Goal: Task Accomplishment & Management: Manage account settings

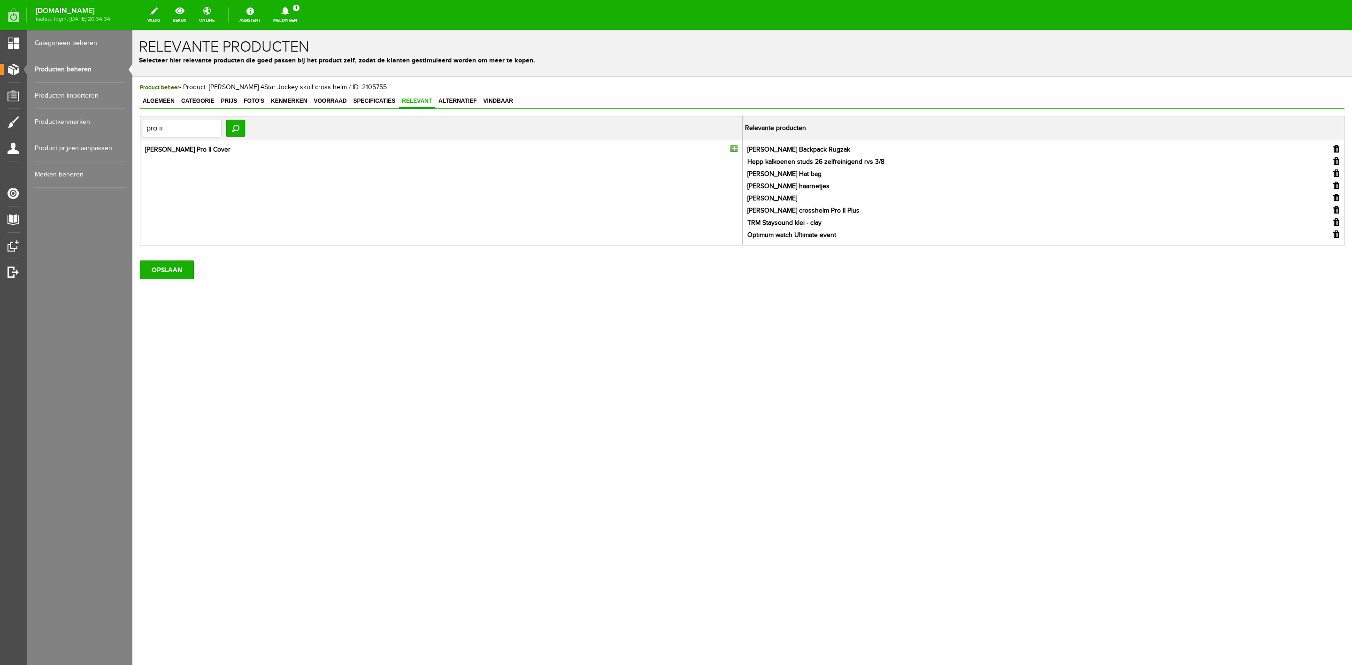
click at [182, 259] on div "OPSLAAN" at bounding box center [742, 266] width 1205 height 26
click at [180, 269] on input "OPSLAAN" at bounding box center [167, 270] width 54 height 19
click at [301, 15] on link "Meldingen 1 Nieuwe orders Er is een nieuwe order( #6580 ) geplaatst door [PERSO…" at bounding box center [285, 15] width 35 height 21
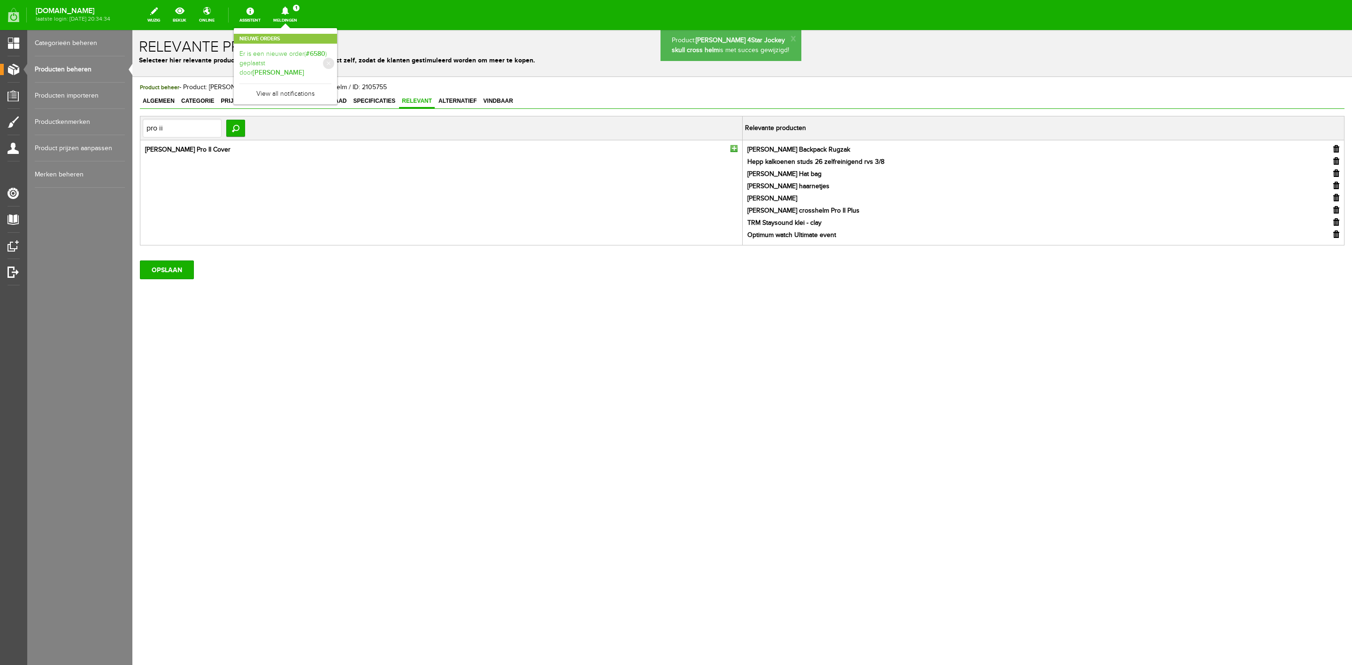
click at [317, 51] on b "#6580" at bounding box center [316, 54] width 20 height 8
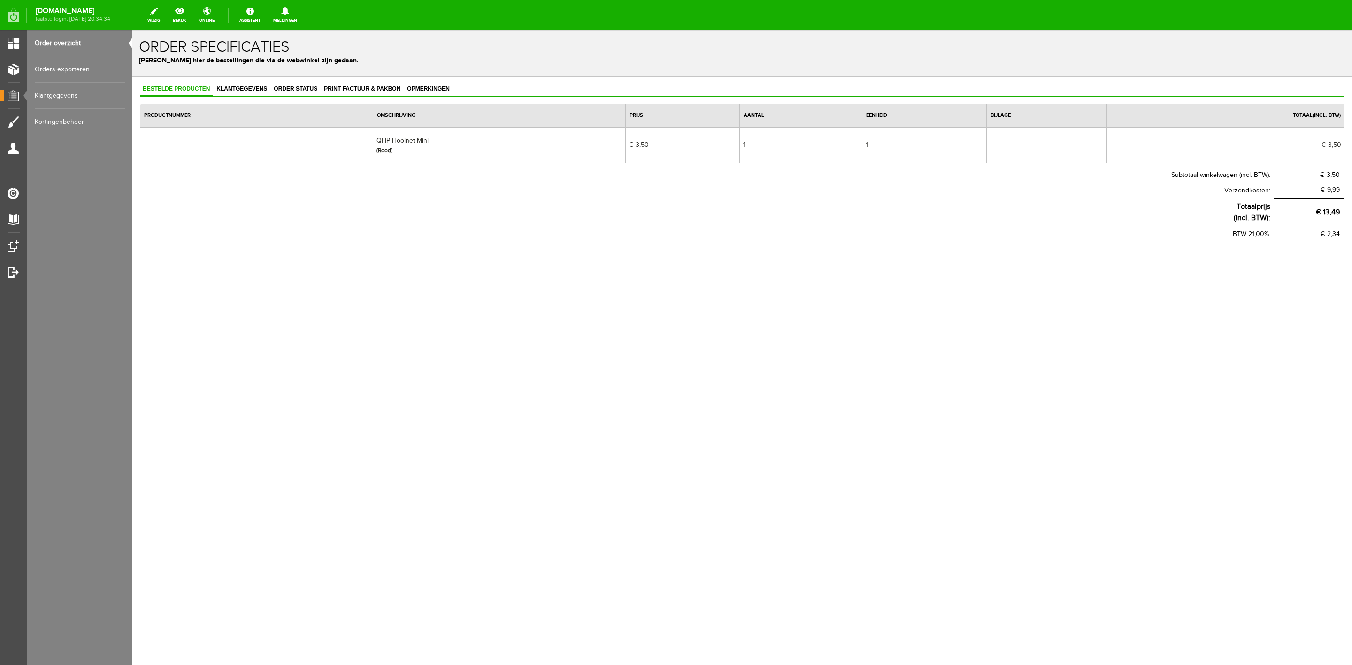
click at [100, 40] on link "Order overzicht" at bounding box center [80, 43] width 90 height 26
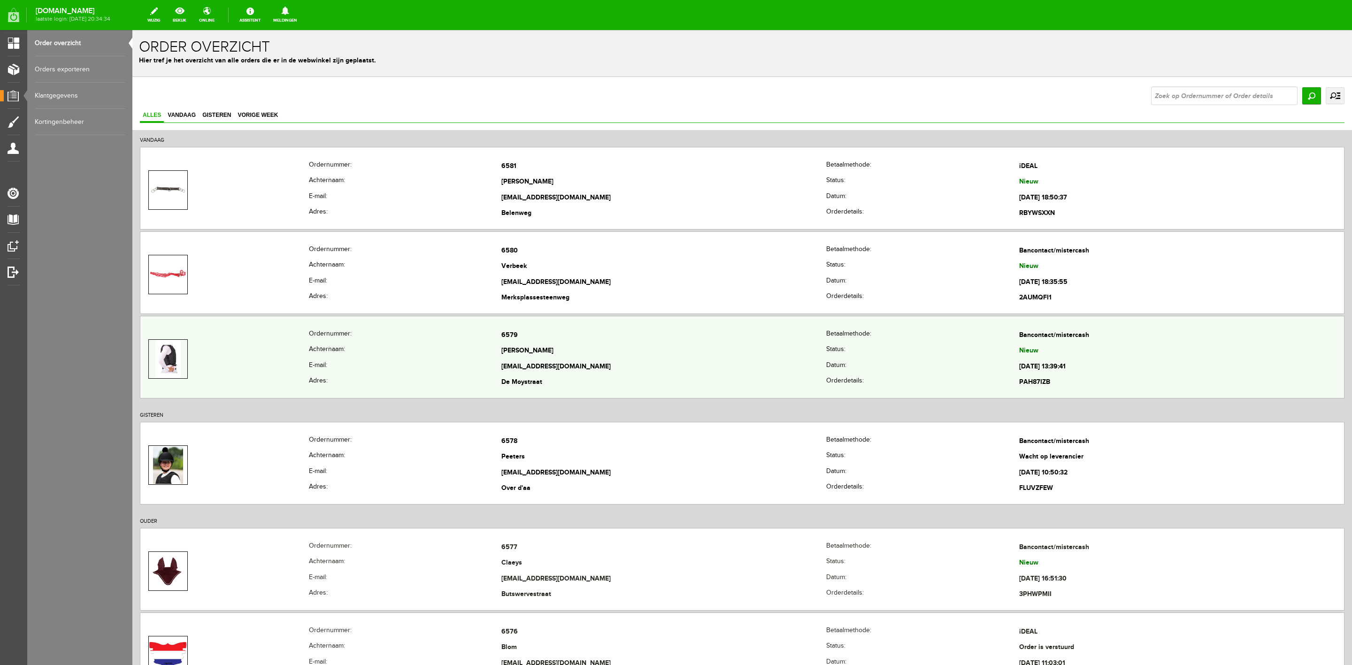
click at [293, 331] on td at bounding box center [224, 359] width 169 height 63
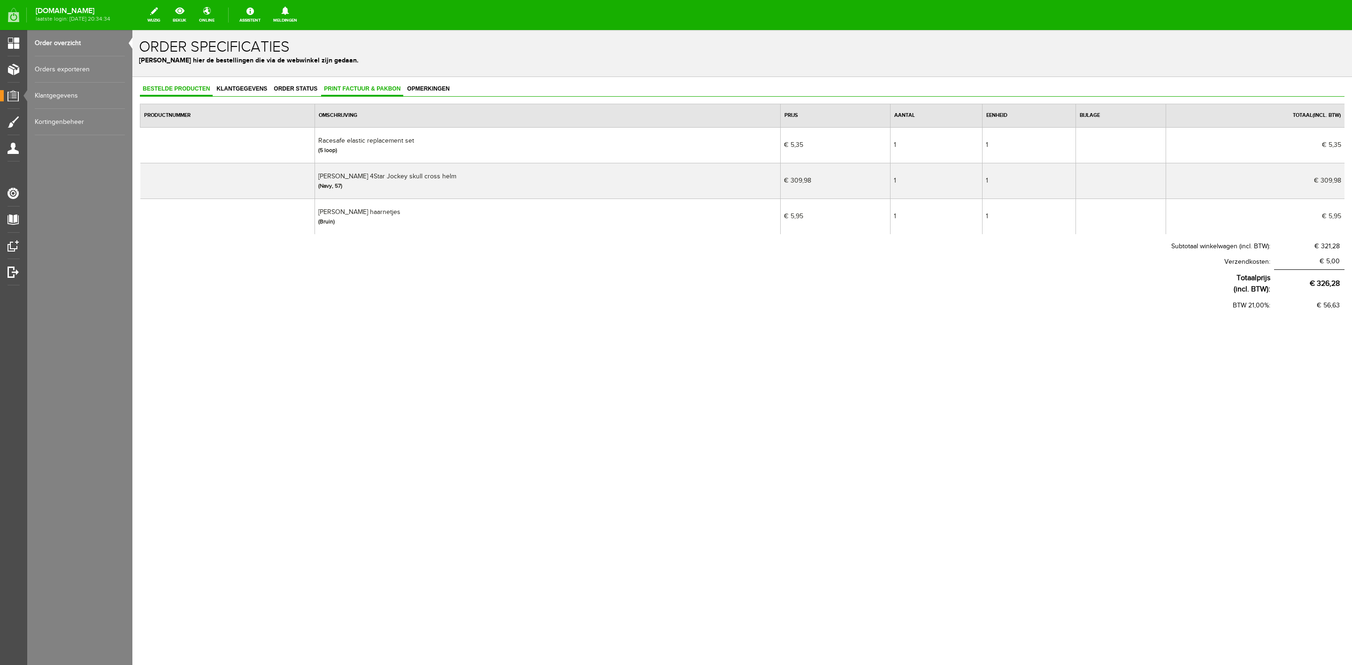
click at [328, 90] on span "Print factuur & pakbon" at bounding box center [362, 88] width 82 height 7
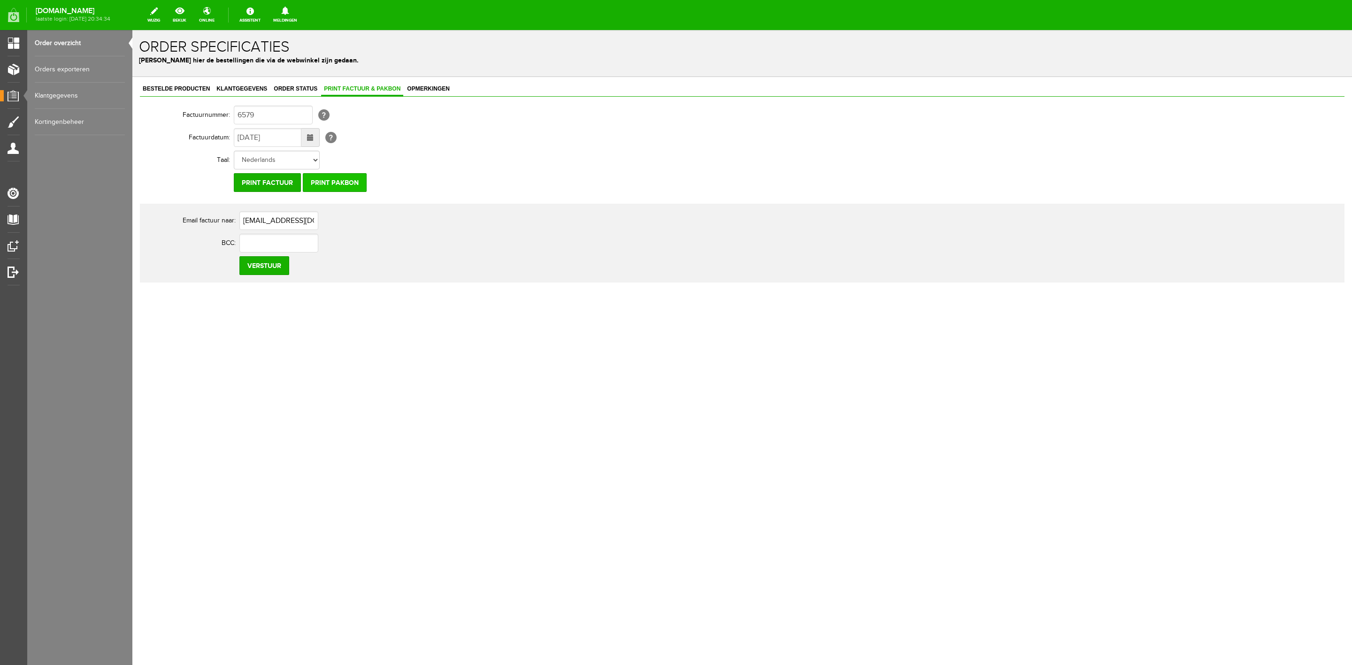
click at [344, 181] on input "Print pakbon" at bounding box center [335, 182] width 64 height 19
click at [256, 86] on span "Klantgegevens" at bounding box center [242, 88] width 56 height 7
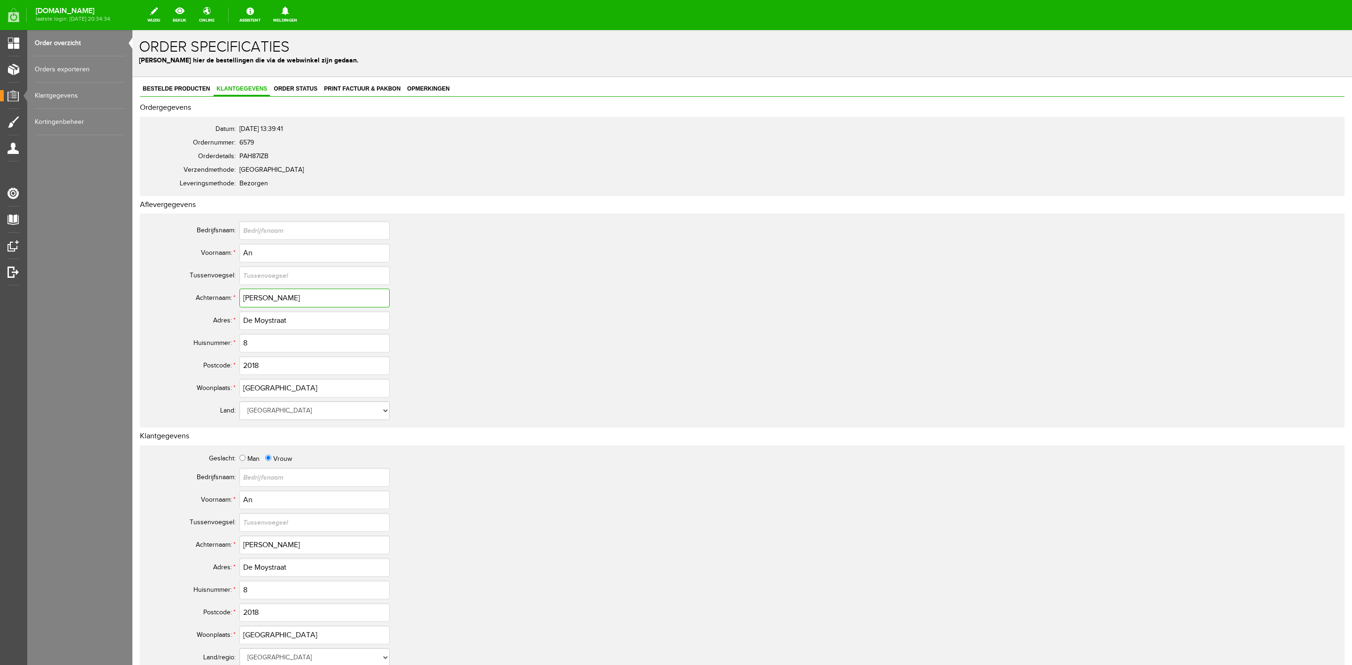
click at [254, 294] on input "[PERSON_NAME]" at bounding box center [314, 298] width 150 height 19
click at [264, 321] on input "De Moystraat" at bounding box center [314, 320] width 150 height 19
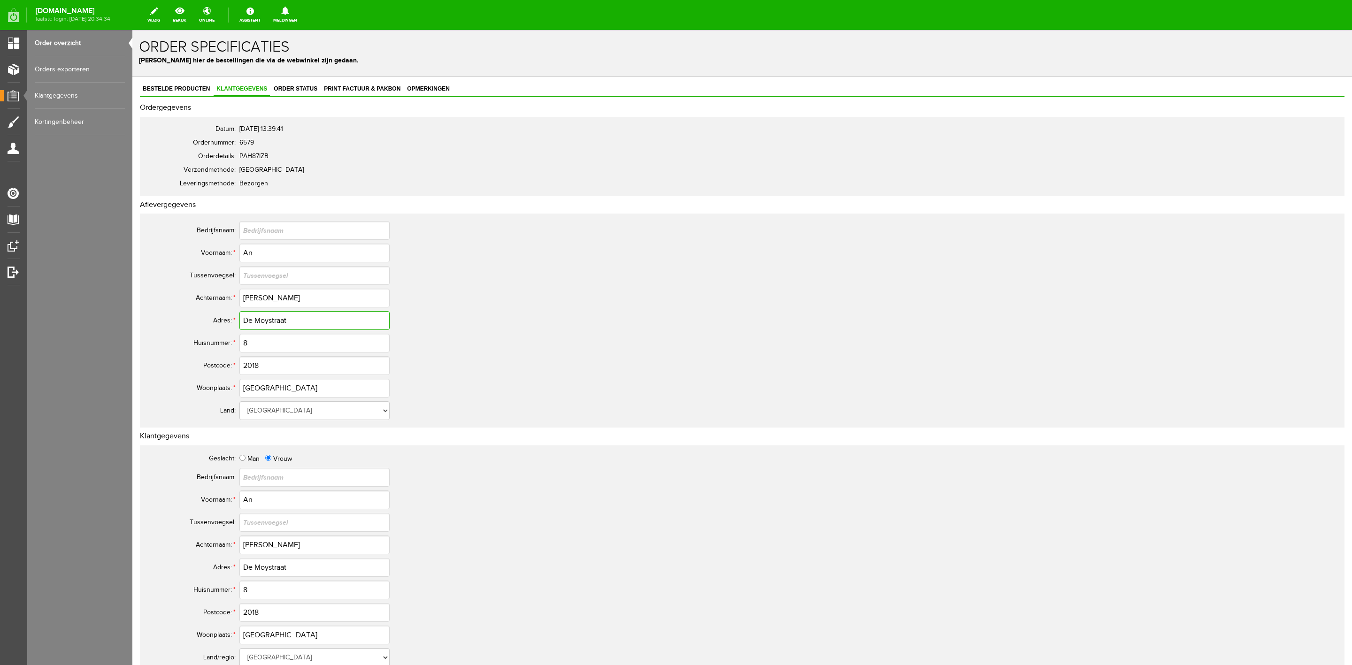
click at [264, 321] on input "De Moystraat" at bounding box center [314, 320] width 150 height 19
click at [308, 89] on span "Order status" at bounding box center [295, 88] width 49 height 7
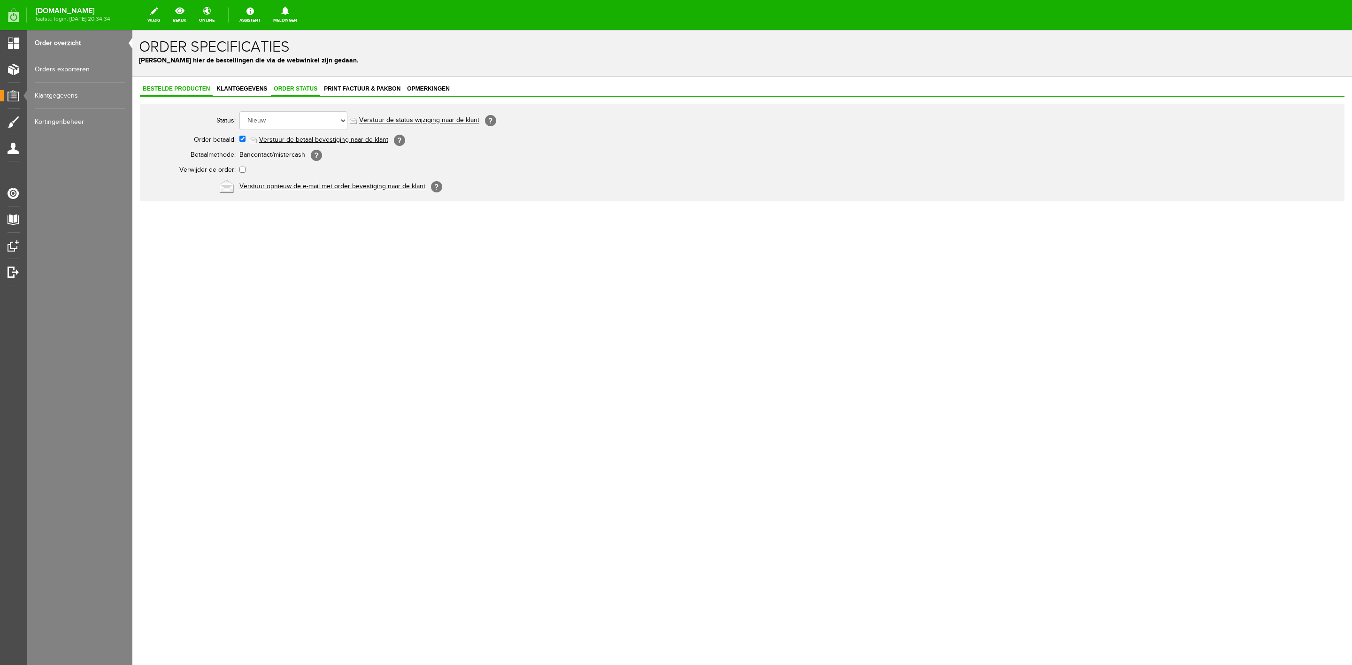
click at [184, 89] on span "Bestelde producten" at bounding box center [176, 88] width 73 height 7
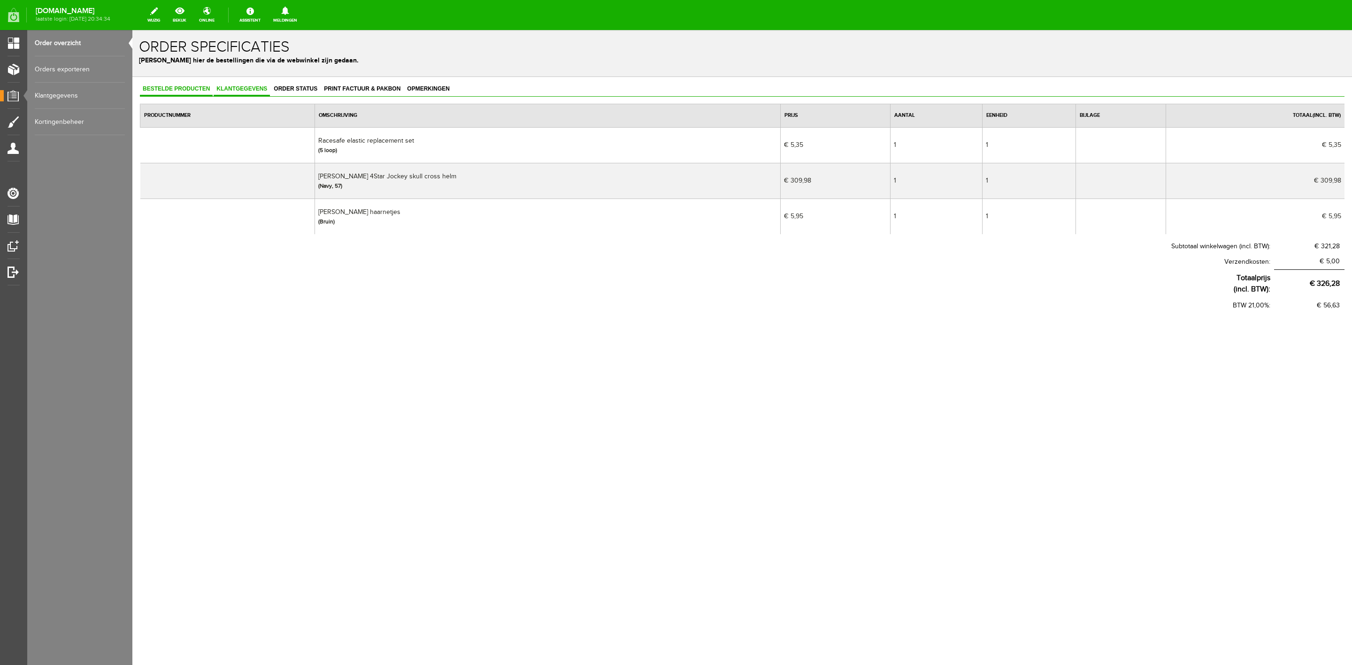
click at [251, 83] on link "Klantgegevens" at bounding box center [242, 90] width 56 height 14
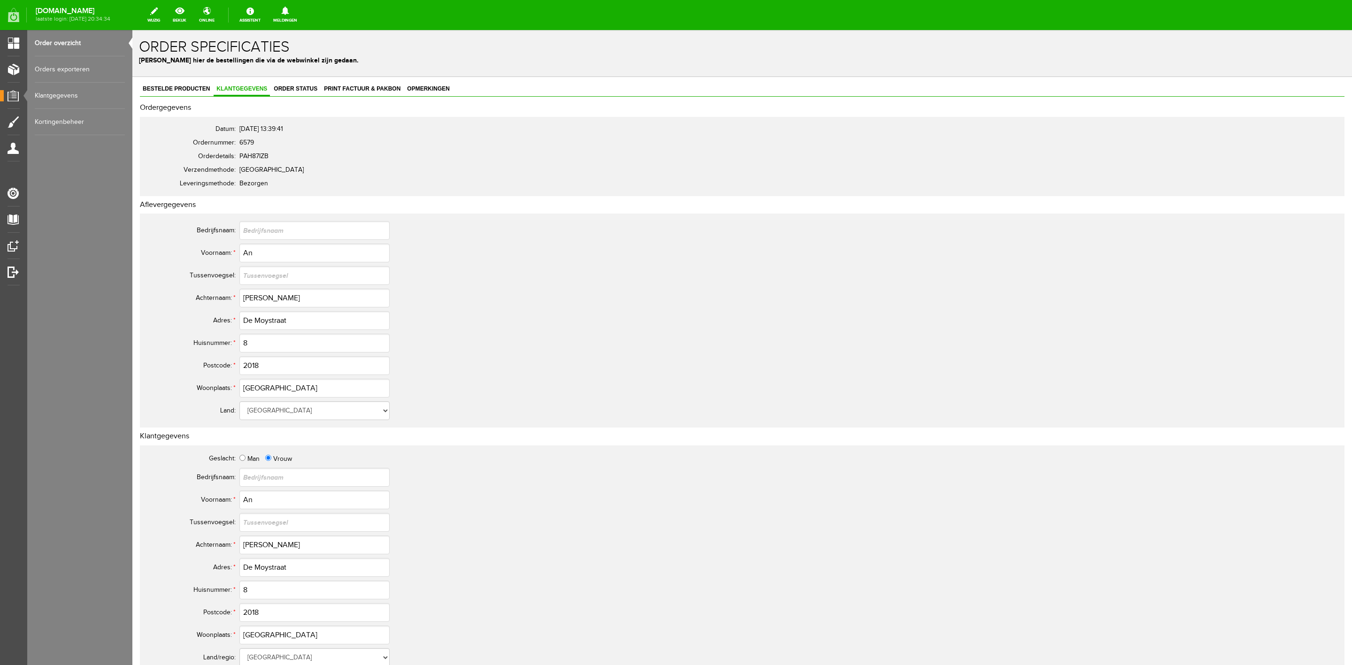
click at [300, 97] on div "Bestelde producten Klantgegevens Order status Print factuur & pakbon Opmerkingen" at bounding box center [742, 90] width 1205 height 14
click at [299, 92] on span "Order status" at bounding box center [295, 88] width 49 height 7
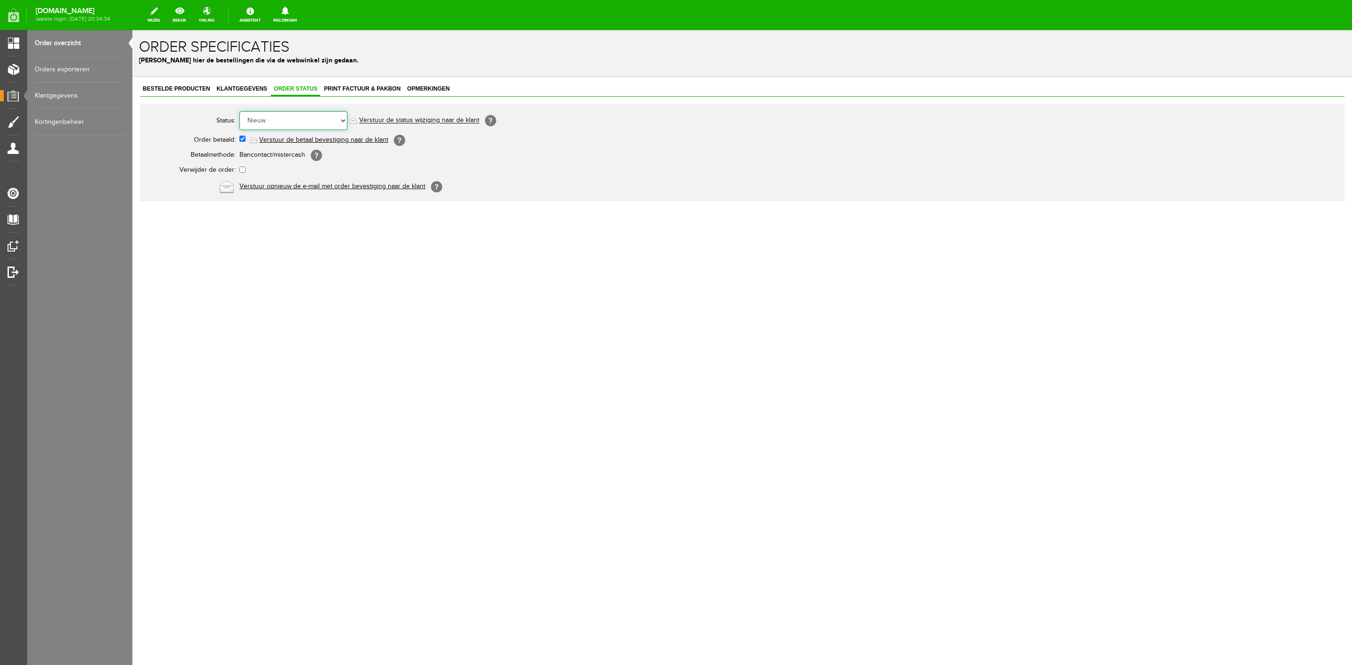
click at [292, 124] on select "Order niet afgerond Nieuw Order in behandeling Wacht op leverancier Wacht op be…" at bounding box center [293, 120] width 108 height 19
select select "5"
click at [239, 111] on select "Order niet afgerond Nieuw Order in behandeling Wacht op leverancier Wacht op be…" at bounding box center [293, 120] width 108 height 19
click at [390, 120] on link "Verstuur de status wijziging naar de klant" at bounding box center [419, 121] width 120 height 8
click at [193, 85] on link "Bestelde producten" at bounding box center [176, 90] width 73 height 14
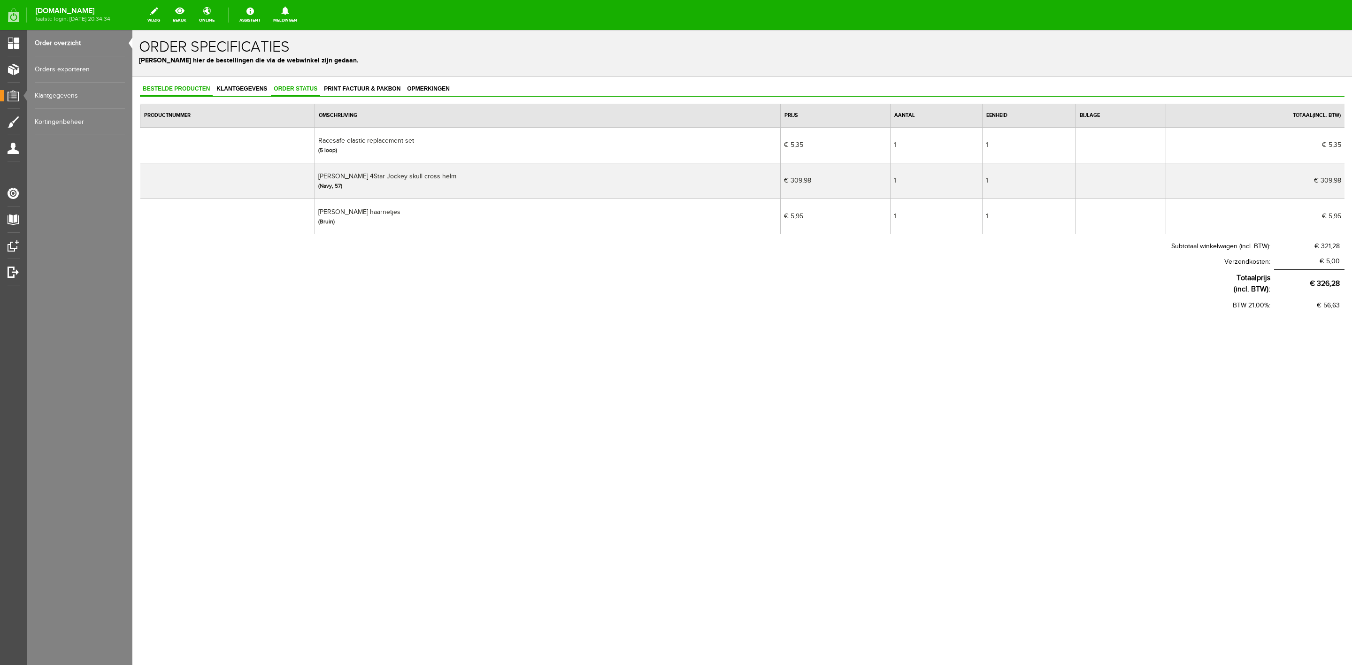
click at [293, 84] on link "Order status" at bounding box center [295, 90] width 49 height 14
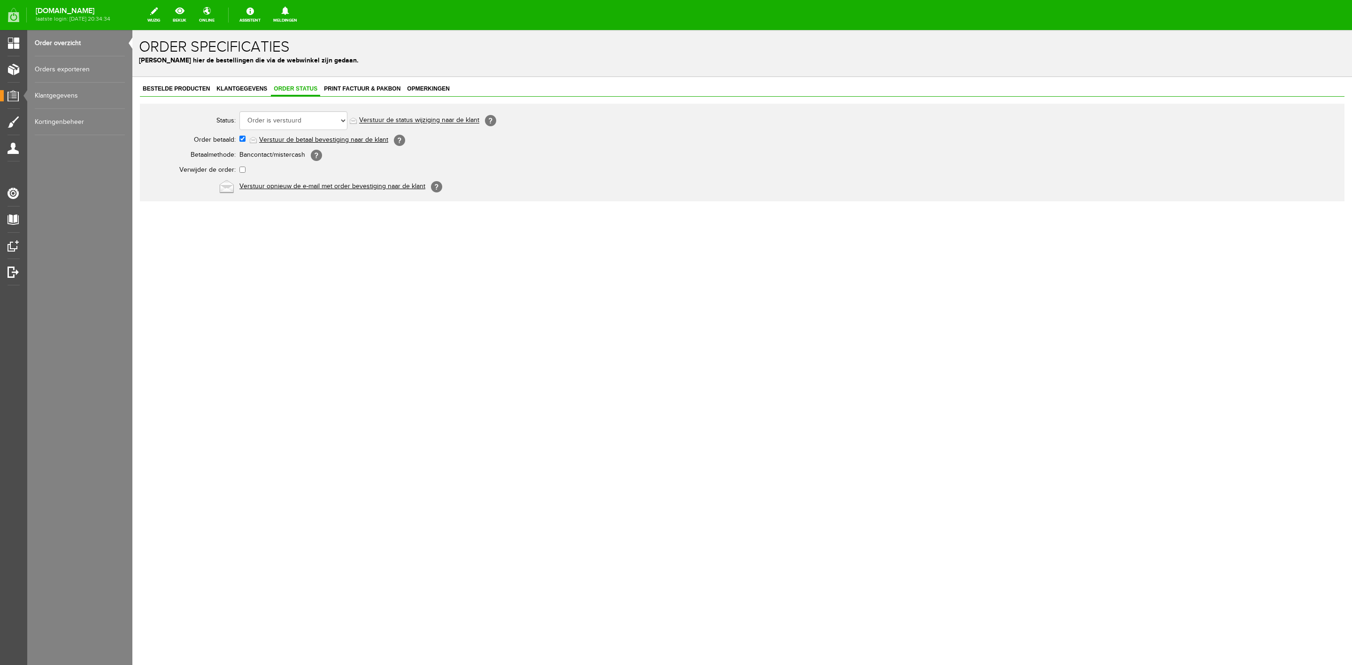
click at [28, 40] on ul "Order overzicht Orders exporteren Klantgegevens Kortingenbeheer" at bounding box center [79, 82] width 105 height 105
click at [51, 44] on link "Order overzicht" at bounding box center [80, 43] width 90 height 26
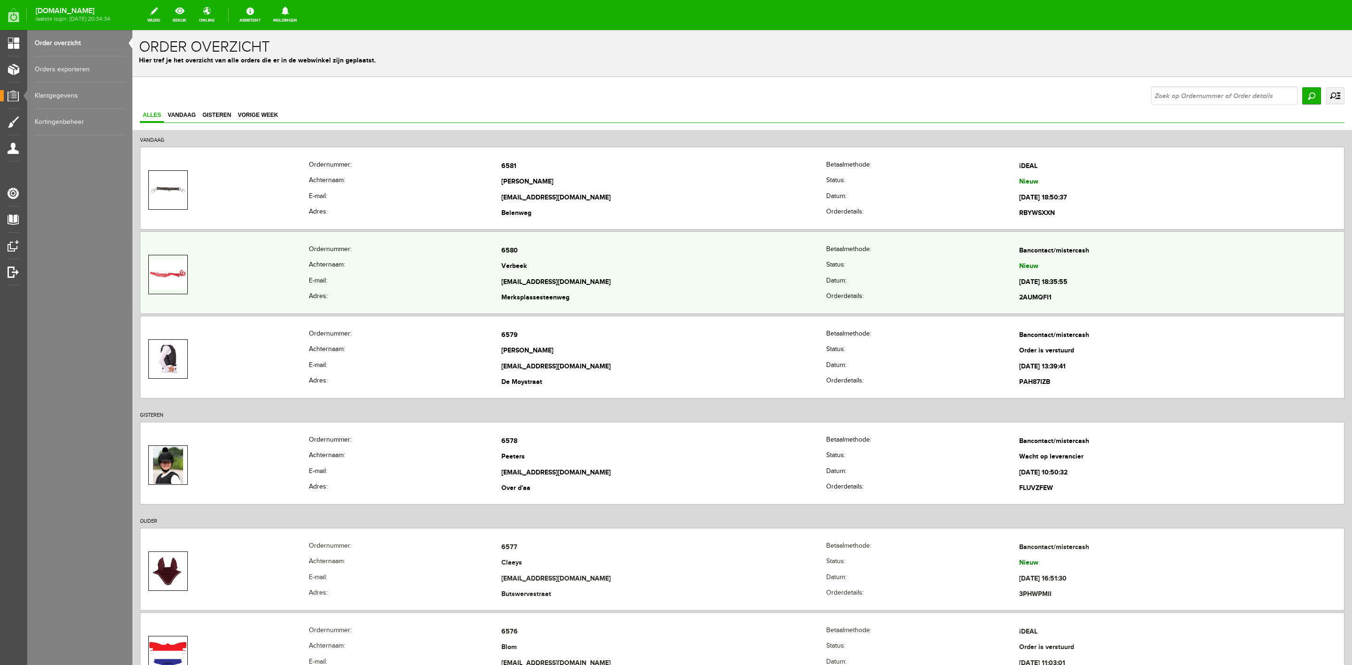
click at [302, 251] on td at bounding box center [224, 274] width 169 height 63
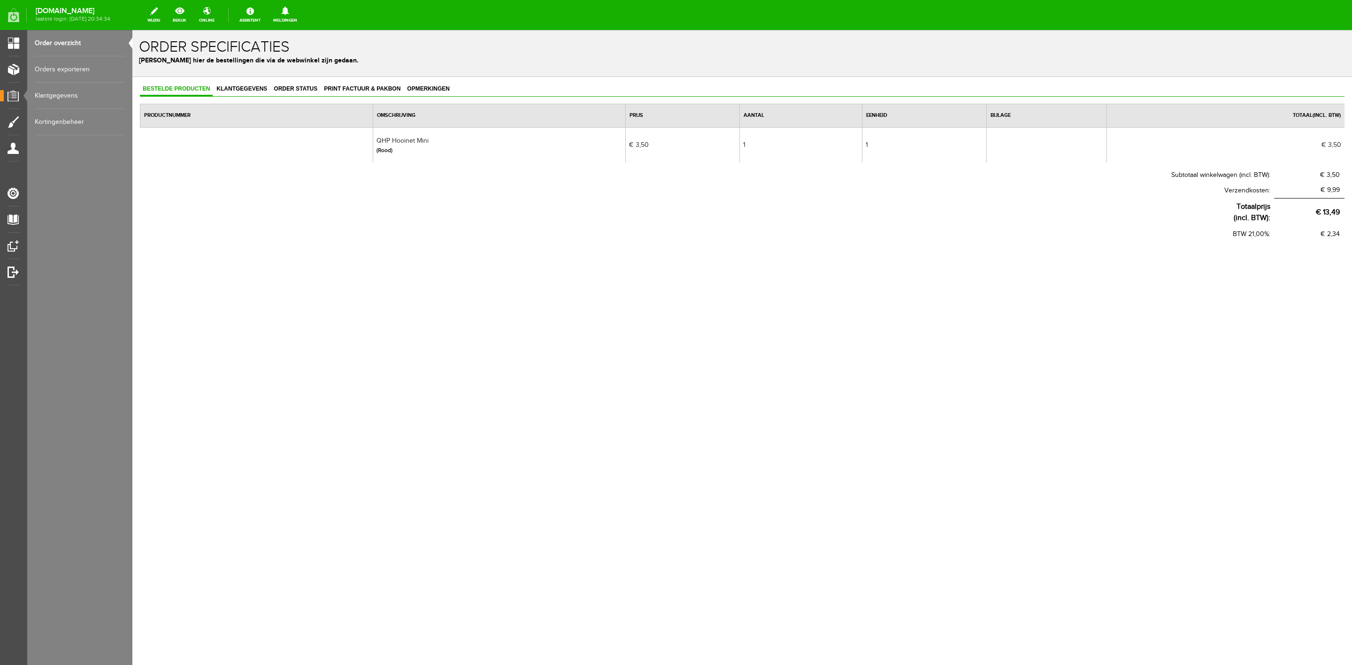
click at [76, 46] on link "Order overzicht" at bounding box center [80, 43] width 90 height 26
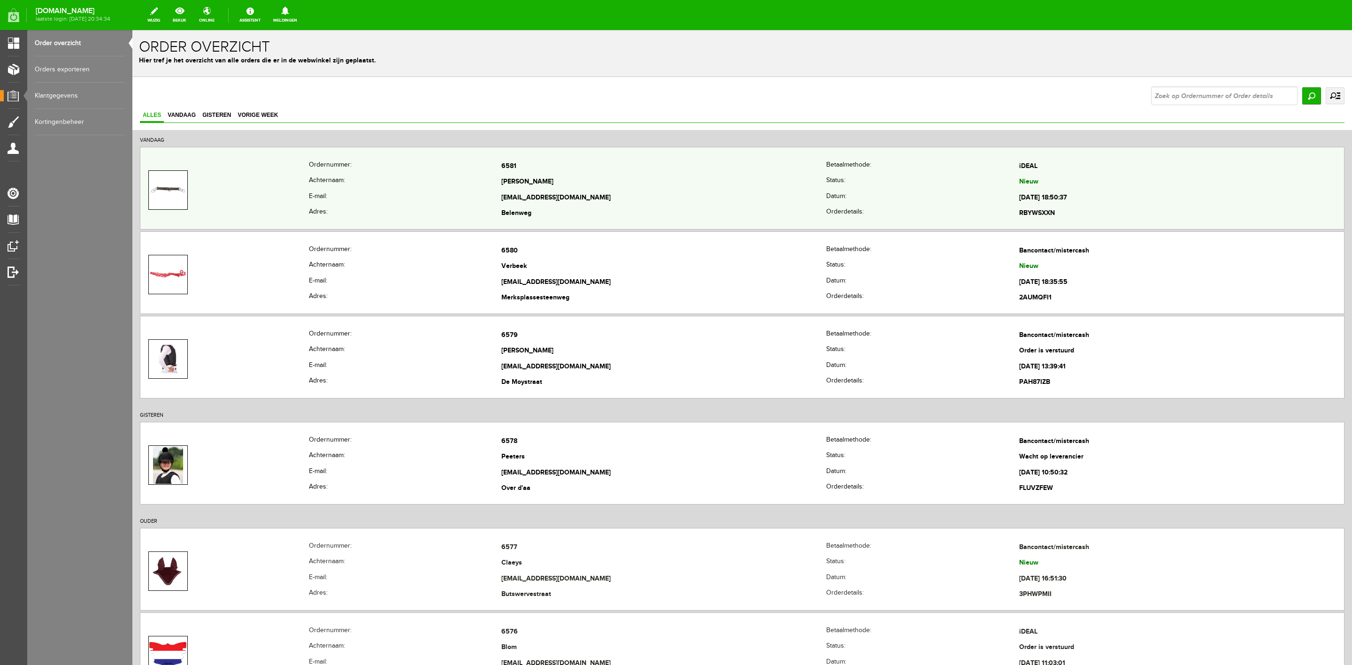
click at [264, 176] on td at bounding box center [224, 190] width 169 height 63
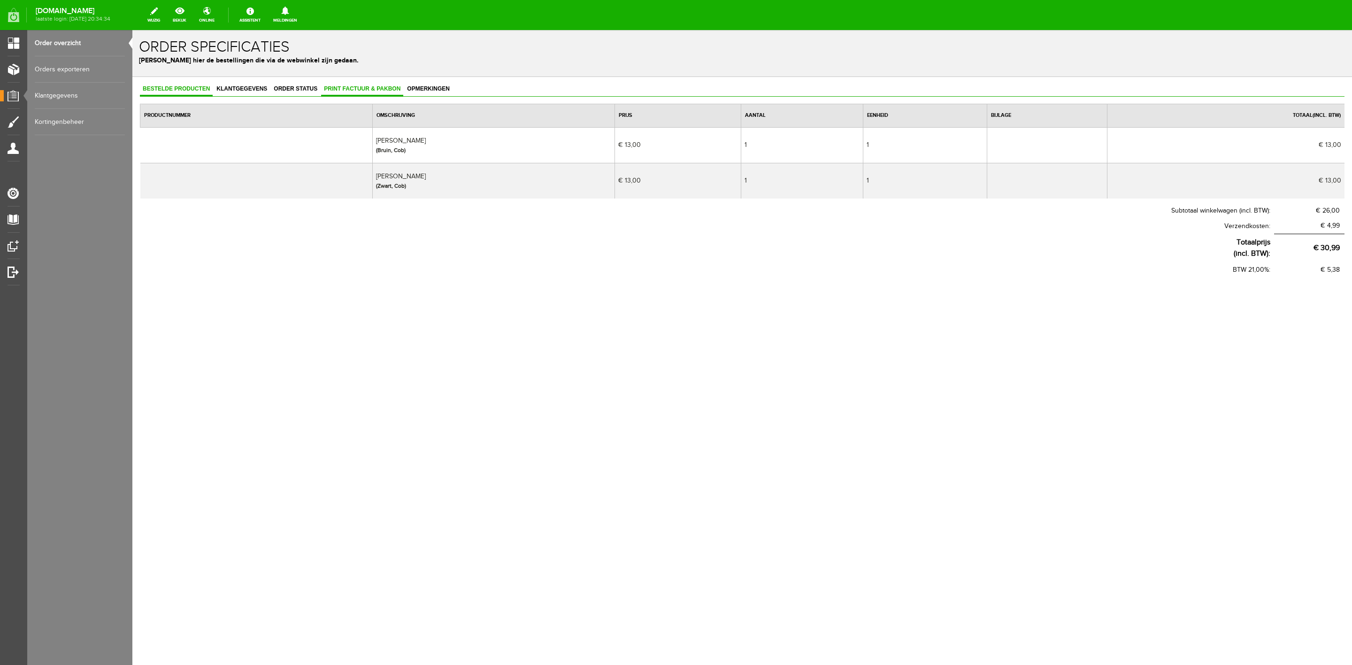
click at [382, 86] on span "Print factuur & pakbon" at bounding box center [362, 88] width 82 height 7
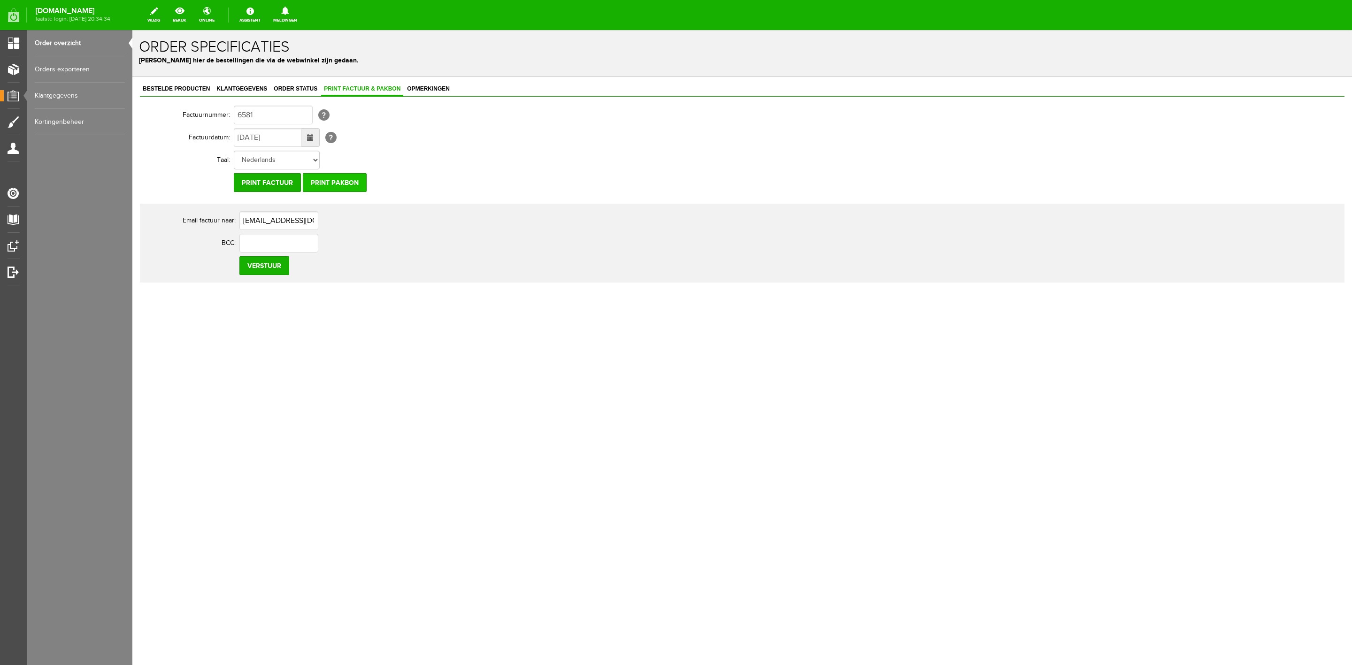
click at [331, 186] on input "Print pakbon" at bounding box center [335, 182] width 64 height 19
click at [202, 89] on span "Bestelde producten" at bounding box center [176, 88] width 73 height 7
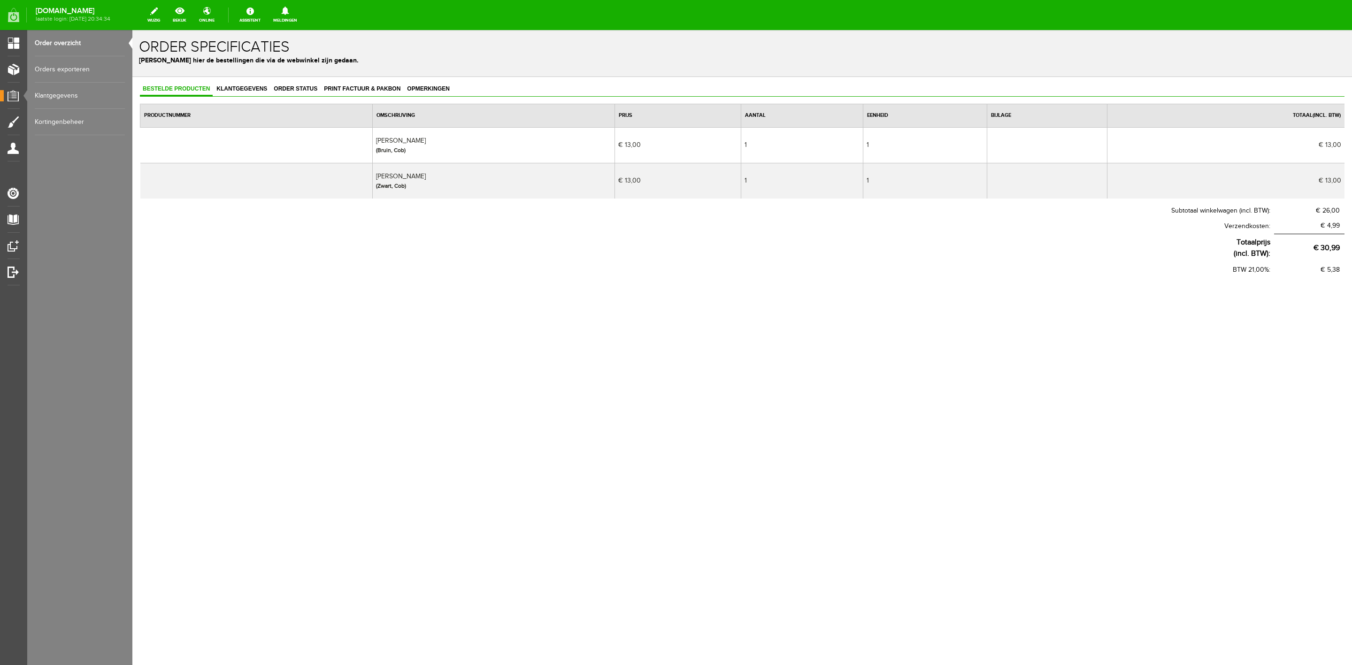
click at [85, 49] on link "Order overzicht" at bounding box center [80, 43] width 90 height 26
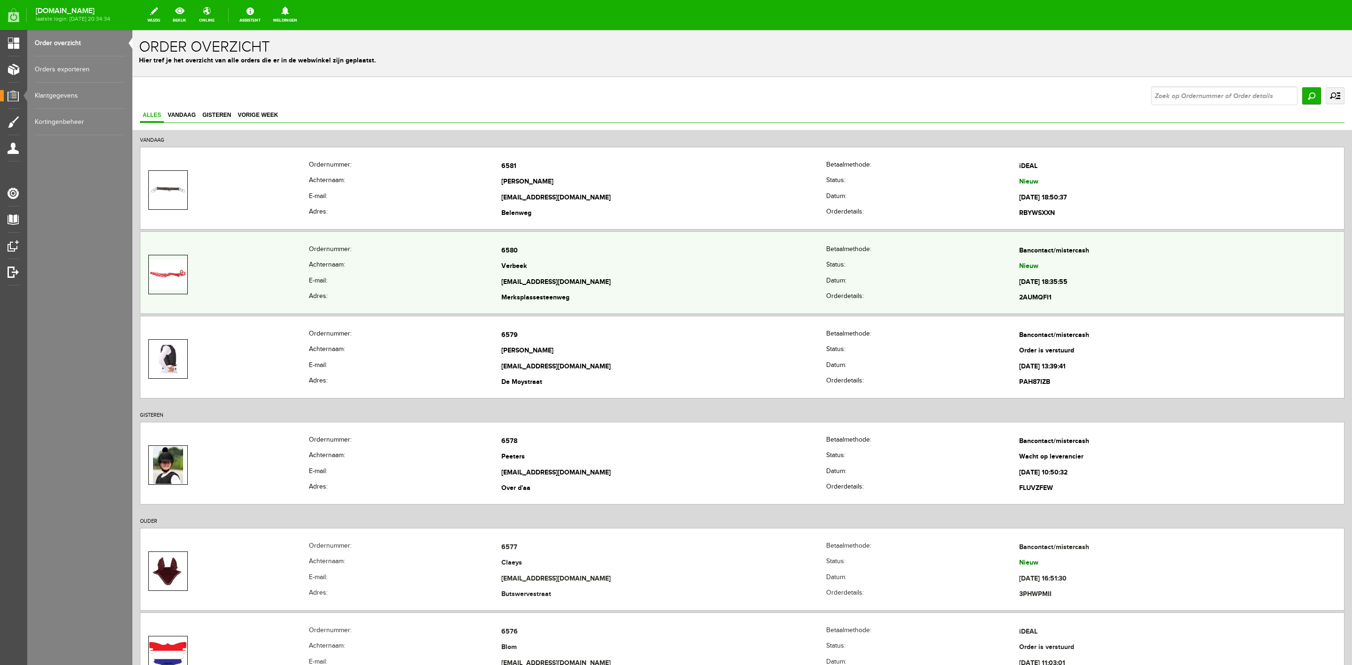
click at [226, 274] on td at bounding box center [224, 274] width 169 height 63
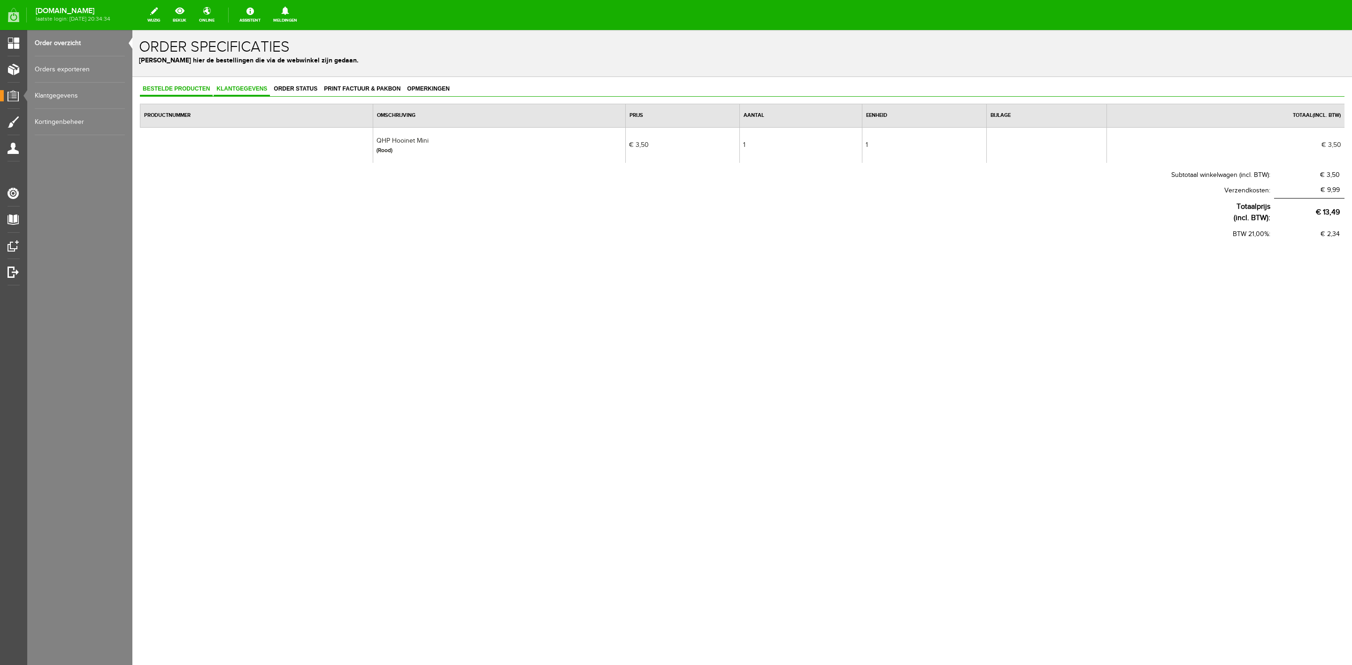
click at [262, 93] on link "Klantgegevens" at bounding box center [242, 90] width 56 height 14
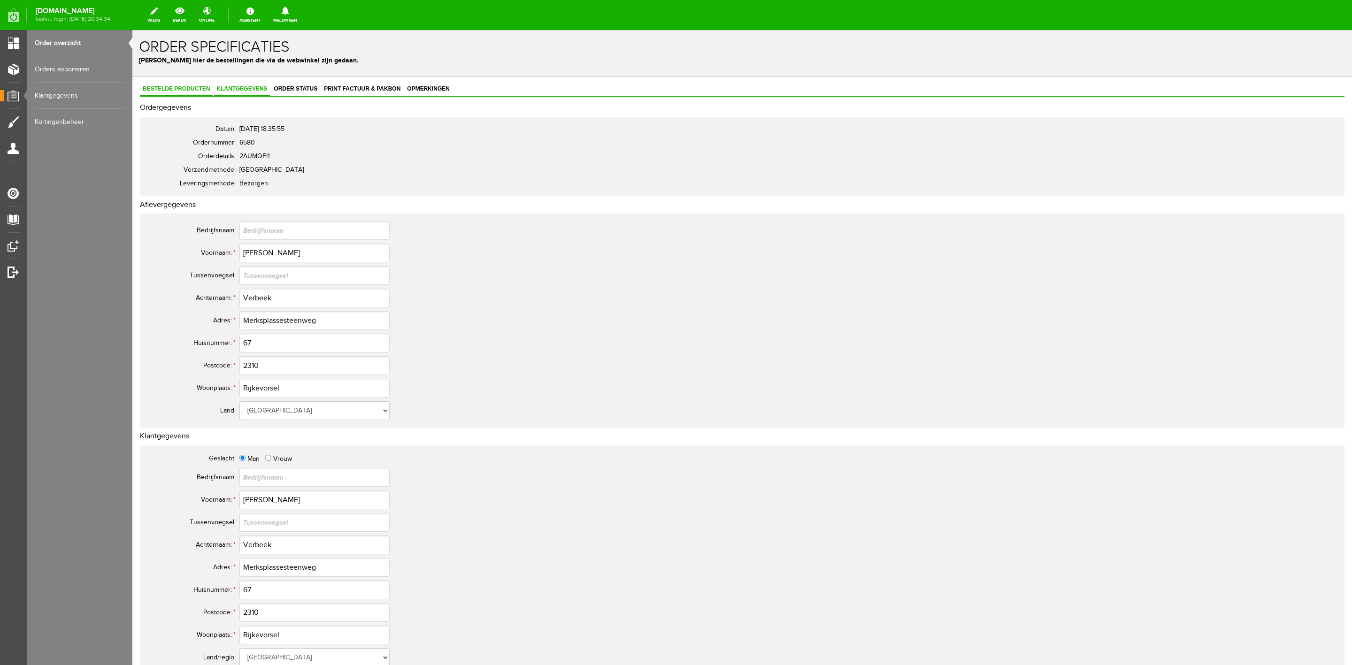
click at [197, 88] on span "Bestelde producten" at bounding box center [176, 88] width 73 height 7
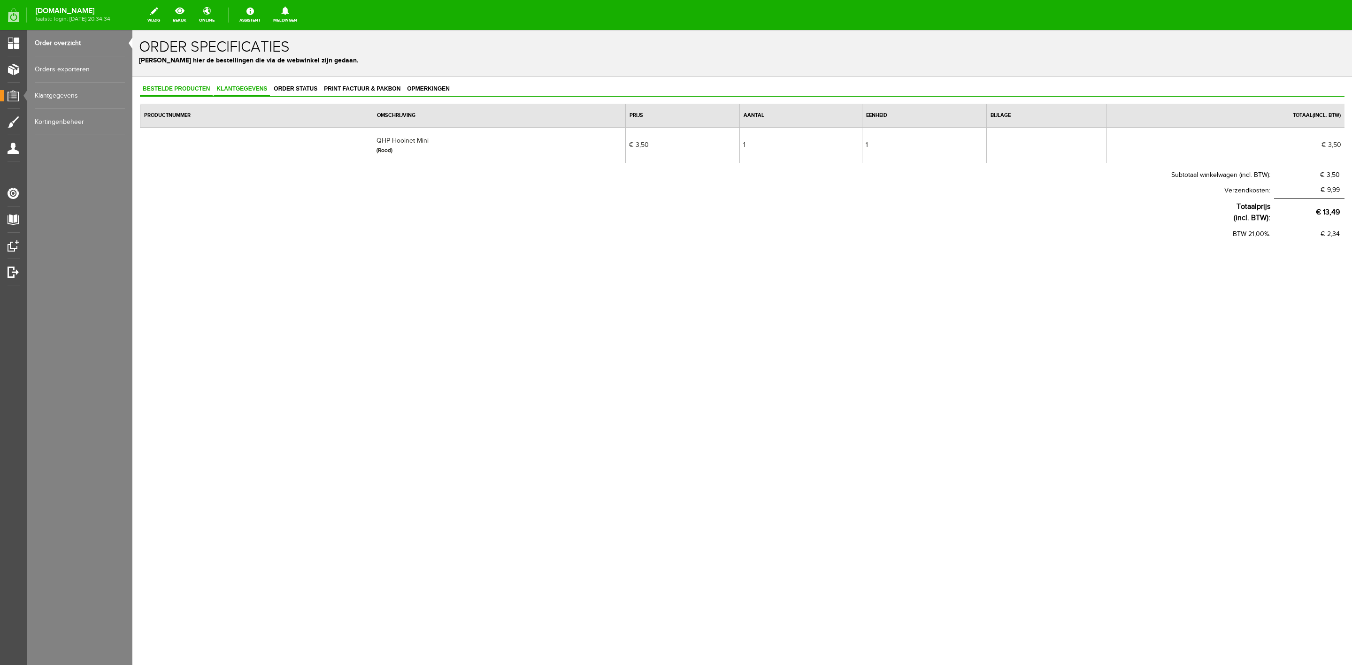
click at [242, 88] on span "Klantgegevens" at bounding box center [242, 88] width 56 height 7
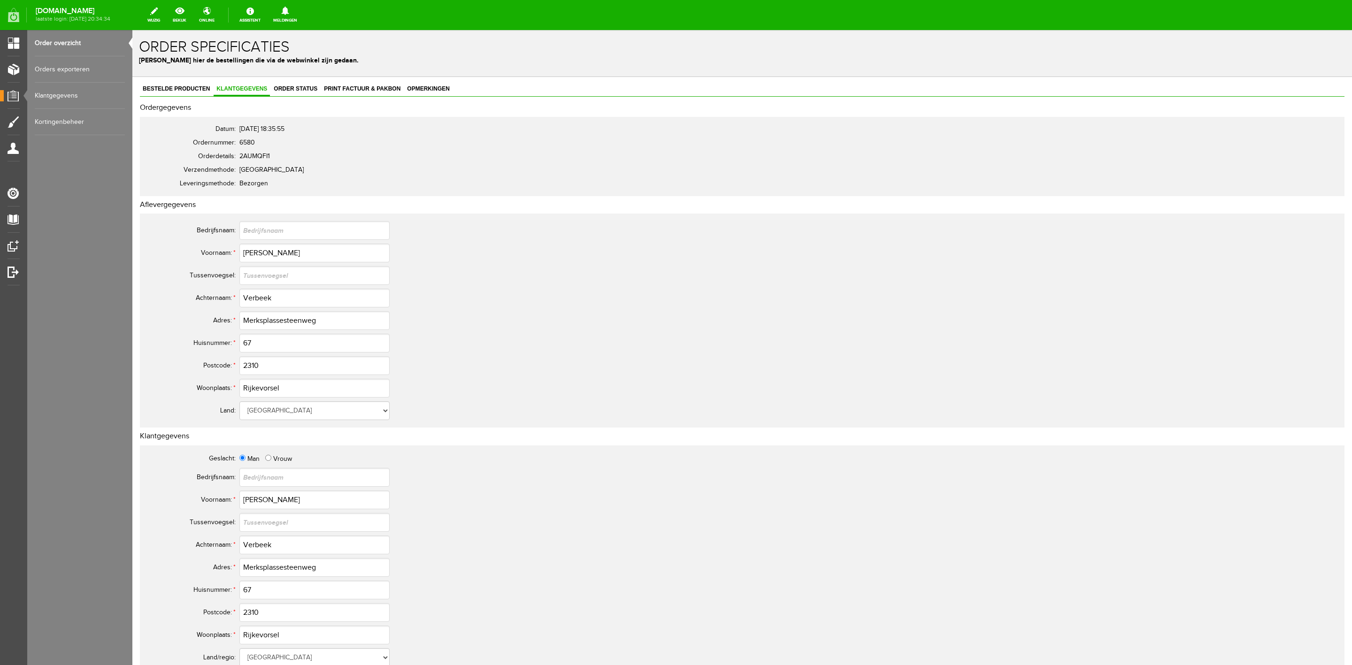
click at [65, 41] on link "Order overzicht" at bounding box center [80, 43] width 90 height 26
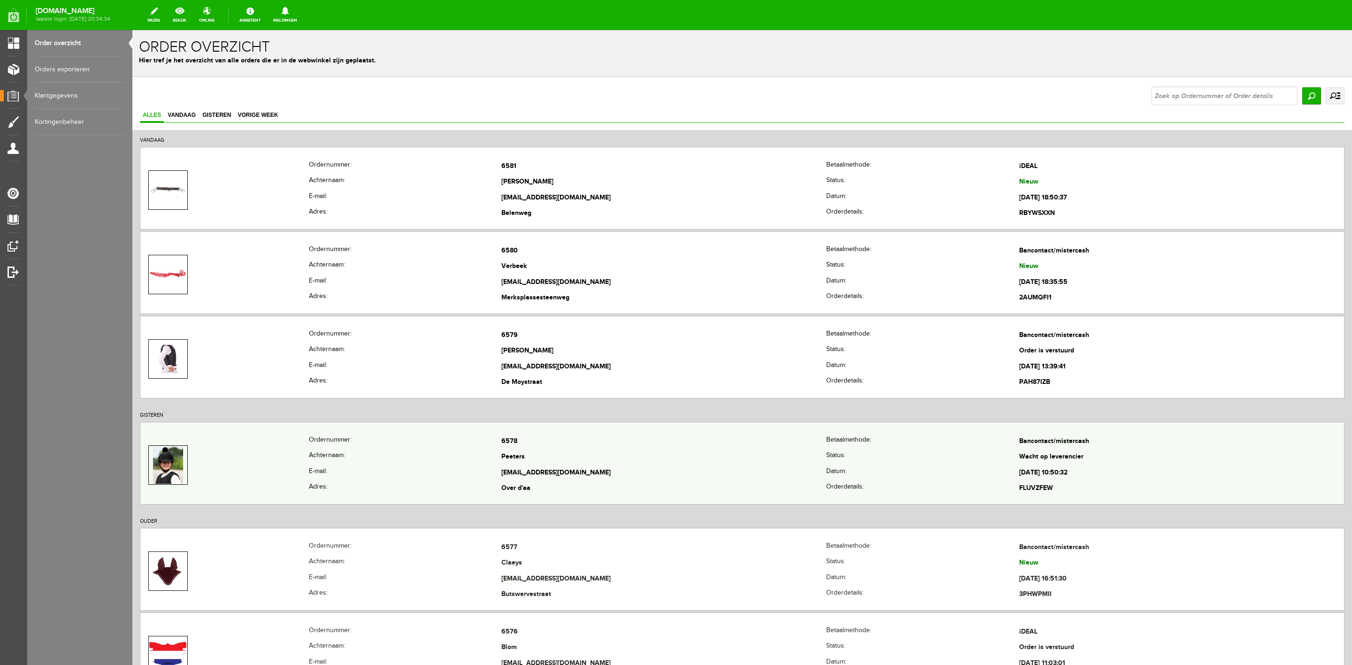
click at [323, 470] on th "E-mail:" at bounding box center [405, 473] width 193 height 16
